Goal: Information Seeking & Learning: Understand process/instructions

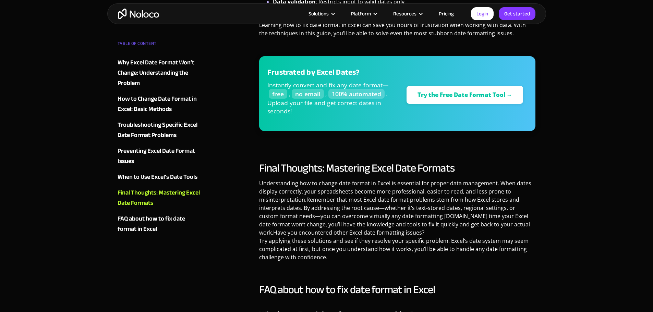
scroll to position [2119, 0]
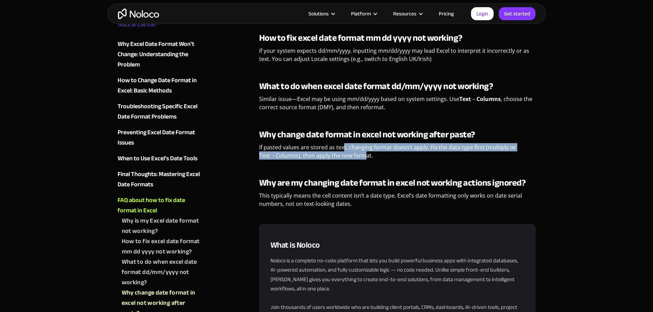
drag, startPoint x: 343, startPoint y: 149, endPoint x: 366, endPoint y: 154, distance: 23.4
click at [366, 154] on p "If pasted values are stored as text, changing format doesn’t apply. Fix the dat…" at bounding box center [397, 154] width 277 height 22
click at [366, 162] on p "If pasted values are stored as text, changing format doesn’t apply. Fix the dat…" at bounding box center [397, 154] width 277 height 22
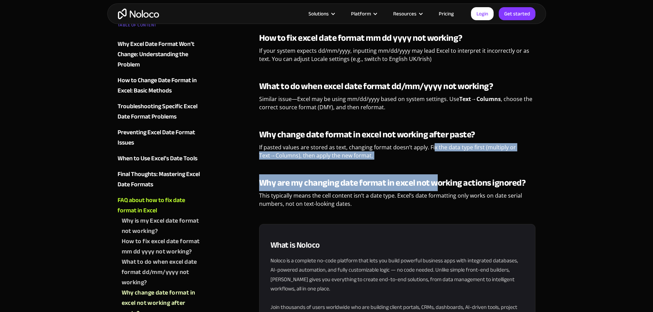
drag, startPoint x: 433, startPoint y: 150, endPoint x: 438, endPoint y: 174, distance: 24.8
click at [438, 174] on div "FAQ about how to fix date format in Excel Why is my Excel date format not worki…" at bounding box center [397, 76] width 277 height 273
click at [489, 158] on p "If pasted values are stored as text, changing format doesn’t apply. Fix the dat…" at bounding box center [397, 154] width 277 height 22
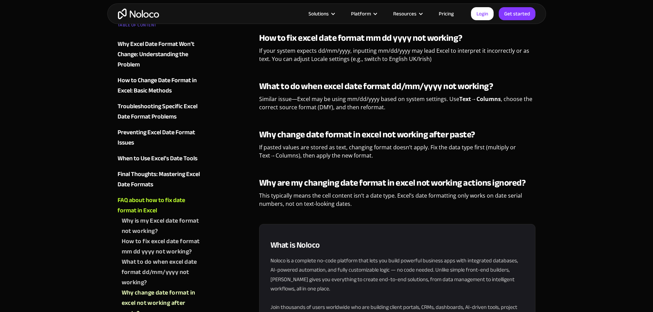
drag, startPoint x: 353, startPoint y: 188, endPoint x: 367, endPoint y: 206, distance: 23.4
click at [367, 206] on div "Why are my changing date format in excel not working actions ignored? This typi…" at bounding box center [397, 195] width 277 height 35
click at [367, 206] on p "This typically means the cell content isn’t a date type. Excel’s date formattin…" at bounding box center [397, 203] width 277 height 22
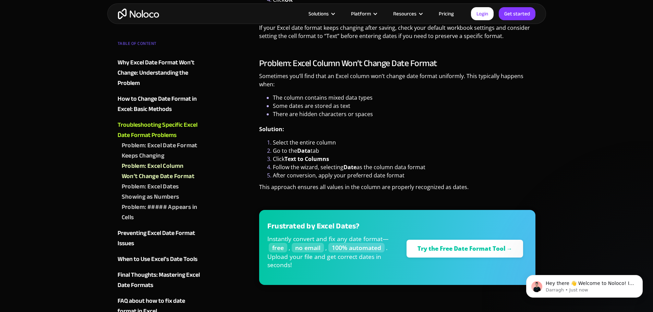
scroll to position [0, 0]
